Goal: Navigation & Orientation: Find specific page/section

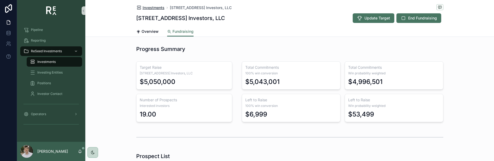
click at [151, 9] on span "Investments" at bounding box center [154, 7] width 22 height 5
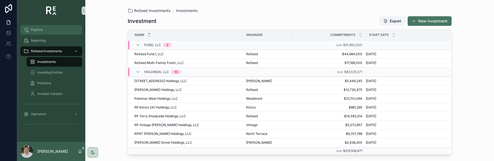
click at [40, 32] on span "Pipeline" at bounding box center [37, 30] width 12 height 4
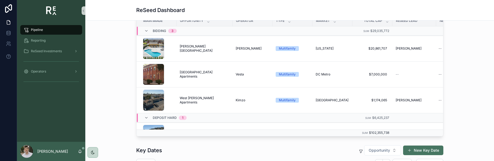
scroll to position [80, 0]
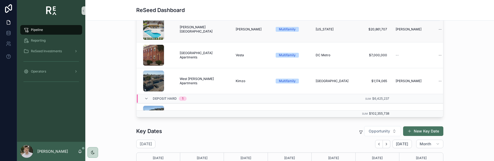
click at [185, 30] on span "[PERSON_NAME][GEOGRAPHIC_DATA]" at bounding box center [205, 29] width 50 height 9
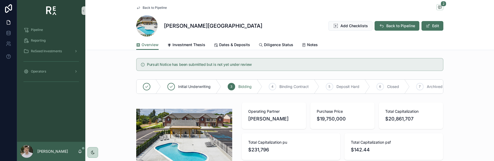
scroll to position [80, 0]
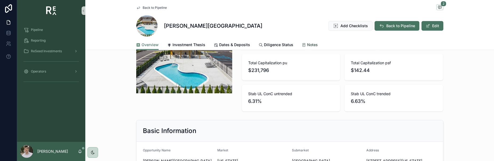
click at [307, 43] on span "Notes" at bounding box center [312, 44] width 11 height 5
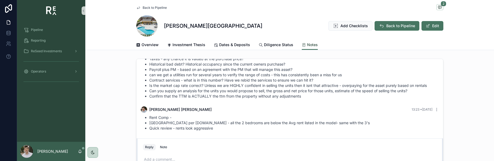
scroll to position [27, 0]
